Goal: Contribute content

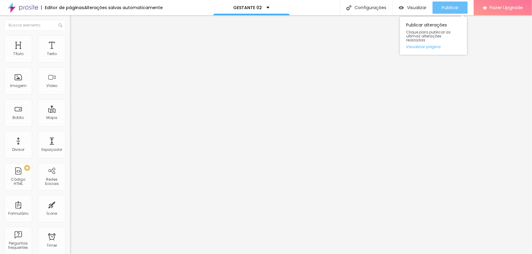
click at [448, 8] on span "Publicar" at bounding box center [449, 7] width 17 height 5
click at [451, 12] on div "Publicar" at bounding box center [449, 8] width 17 height 12
click at [459, 4] on button "Publicar" at bounding box center [449, 8] width 35 height 12
click at [448, 9] on span "Publicar" at bounding box center [449, 7] width 17 height 5
click at [70, 52] on span "Trocar imagem" at bounding box center [86, 49] width 33 height 5
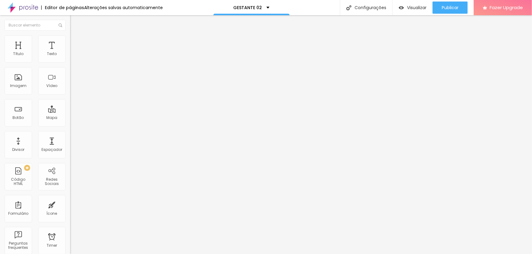
click at [452, 9] on span "Publicar" at bounding box center [449, 7] width 17 height 5
click at [458, 7] on span "Publicar" at bounding box center [449, 7] width 17 height 5
click at [451, 9] on span "Publicar" at bounding box center [449, 7] width 17 height 5
click at [447, 6] on span "Publicar" at bounding box center [449, 7] width 17 height 5
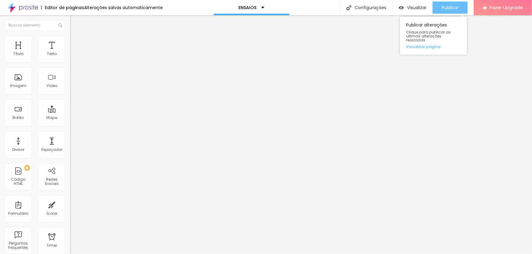
click at [457, 6] on span "Publicar" at bounding box center [449, 7] width 17 height 5
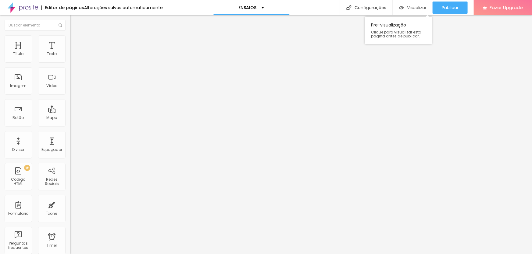
click at [413, 6] on span "Visualizar" at bounding box center [416, 7] width 19 height 5
click at [423, 7] on span "Visualizar" at bounding box center [416, 7] width 19 height 5
